Goal: Complete application form

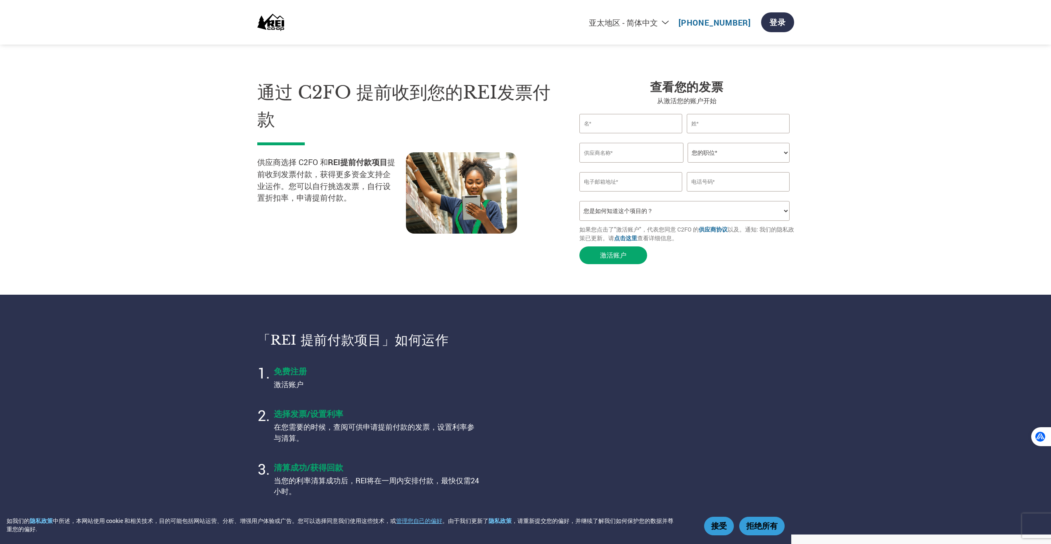
select select "zh-CN"
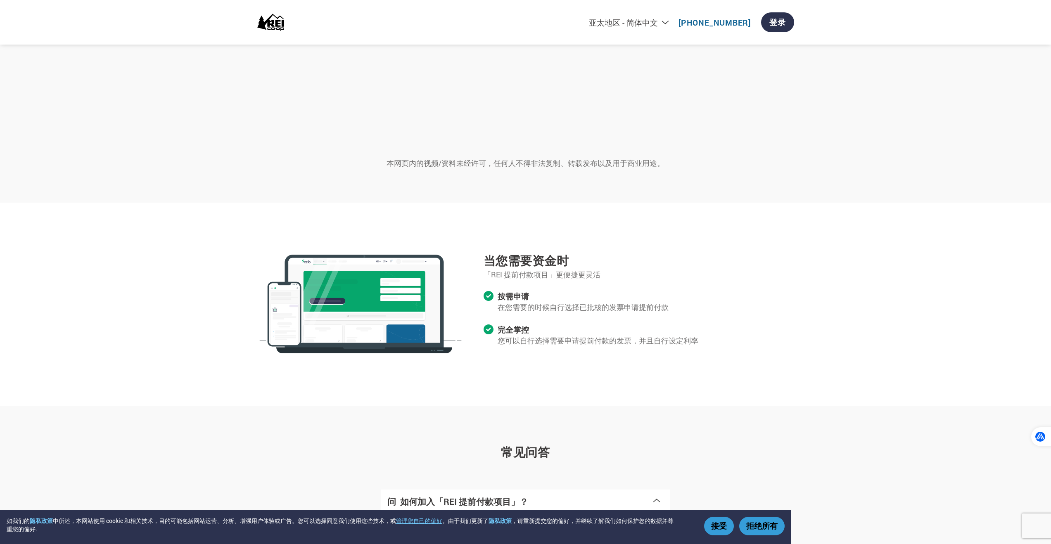
scroll to position [645, 0]
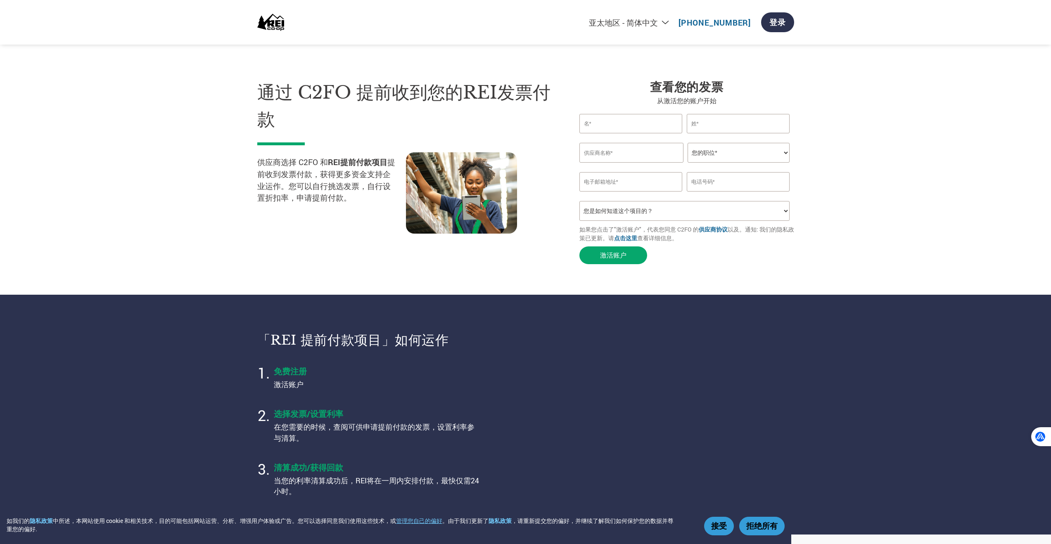
select select "zh-CN"
click at [639, 151] on input "text" at bounding box center [632, 153] width 104 height 20
click at [620, 211] on select "您是如何知道这个项目的？ 从我的客户处得知 收到了电子邮件 社交媒体 在线搜索 家人/朋友/熟人 在一次活动中 其他" at bounding box center [685, 211] width 211 height 20
